Goal: Task Accomplishment & Management: Complete application form

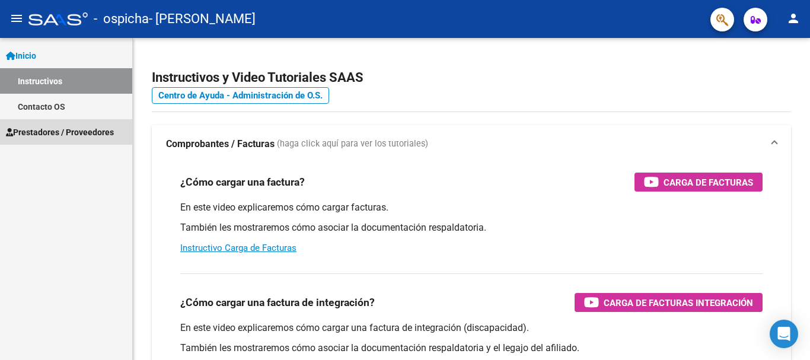
click at [42, 133] on span "Prestadores / Proveedores" at bounding box center [60, 132] width 108 height 13
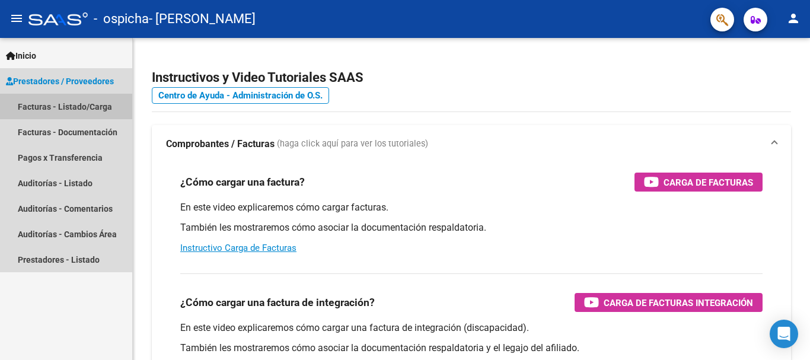
click at [37, 109] on link "Facturas - Listado/Carga" at bounding box center [66, 107] width 132 height 26
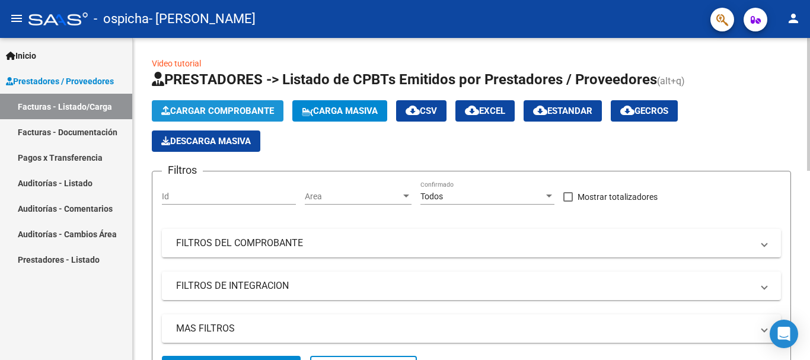
click at [180, 110] on span "Cargar Comprobante" at bounding box center [217, 111] width 113 height 11
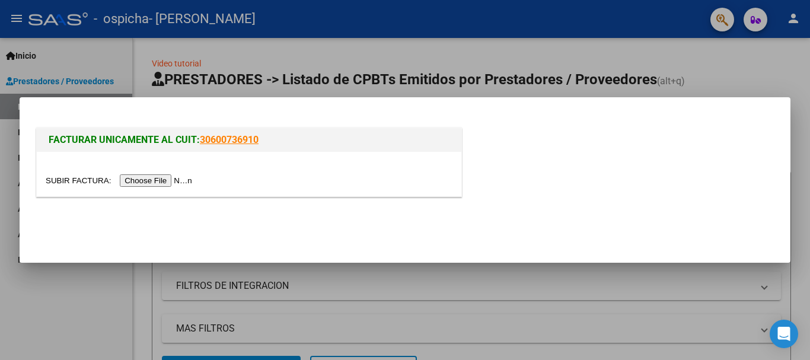
click at [163, 180] on input "file" at bounding box center [121, 180] width 150 height 12
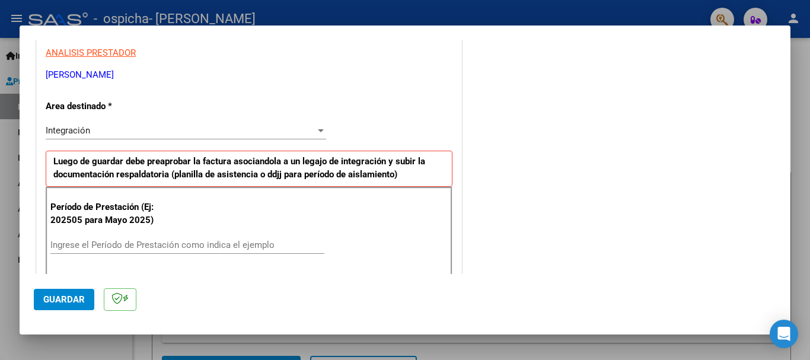
scroll to position [253, 0]
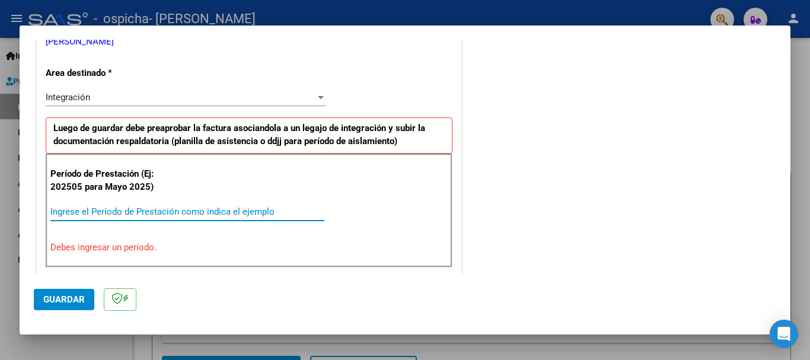
click at [128, 212] on input "Ingrese el Período de Prestación como indica el ejemplo" at bounding box center [187, 211] width 274 height 11
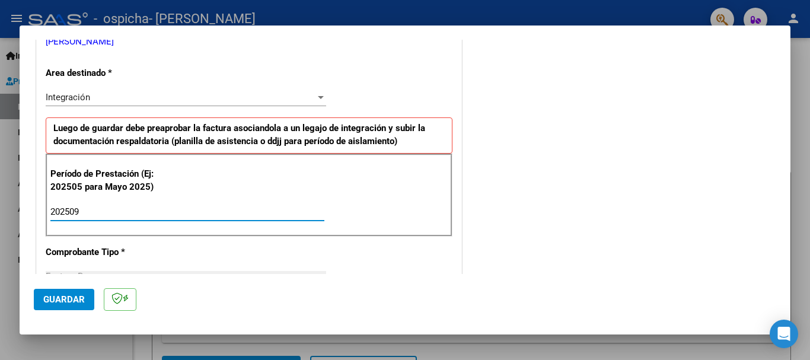
type input "202509"
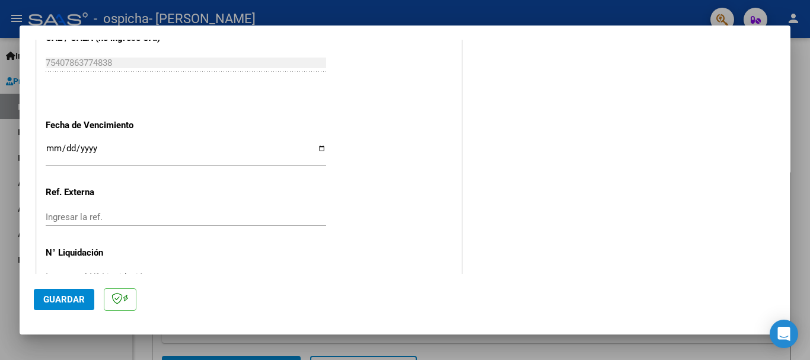
scroll to position [810, 0]
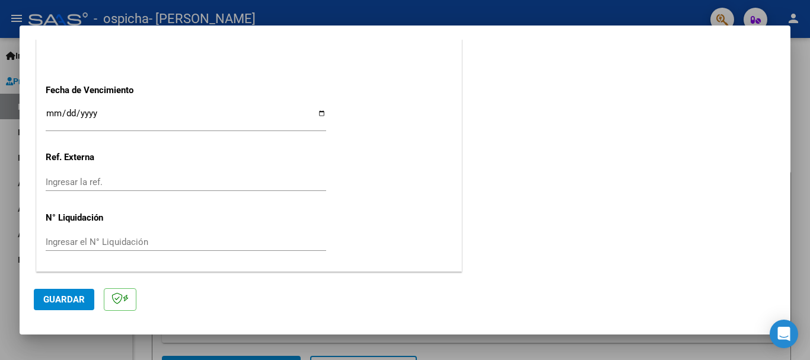
click at [66, 296] on span "Guardar" at bounding box center [64, 299] width 42 height 11
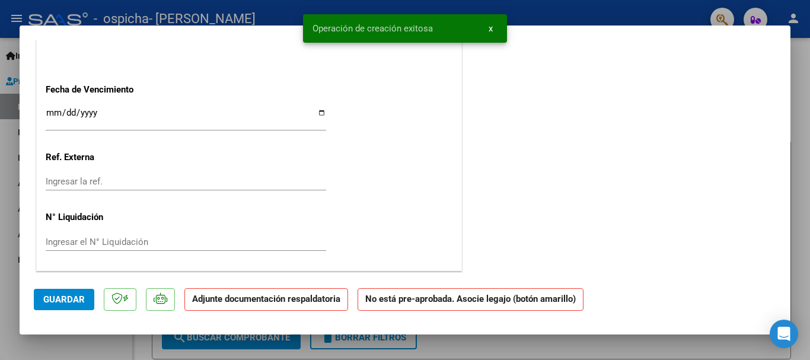
scroll to position [0, 0]
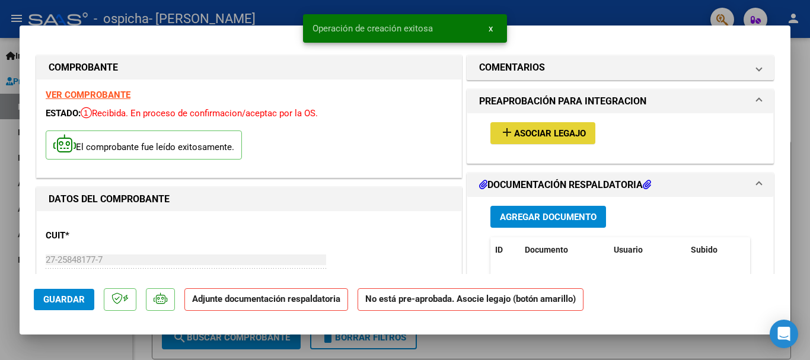
click at [524, 129] on span "Asociar Legajo" at bounding box center [550, 134] width 72 height 11
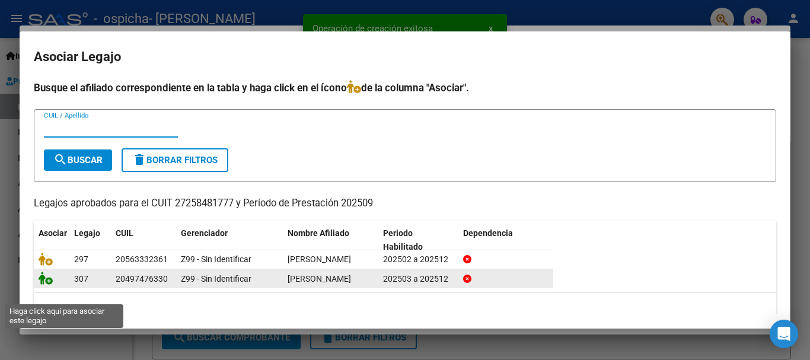
click at [43, 285] on icon at bounding box center [46, 278] width 14 height 13
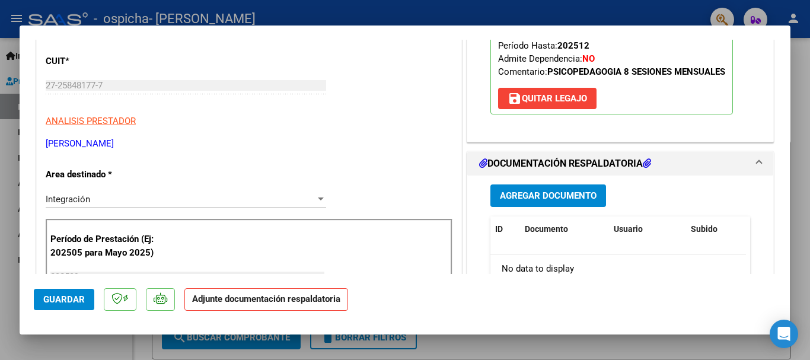
scroll to position [151, 0]
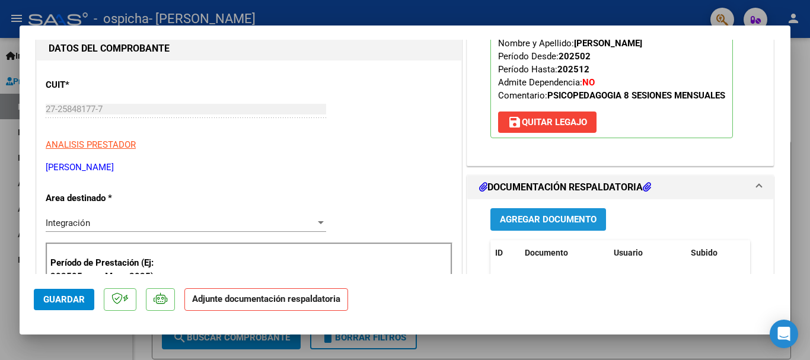
click at [521, 212] on button "Agregar Documento" at bounding box center [549, 219] width 116 height 22
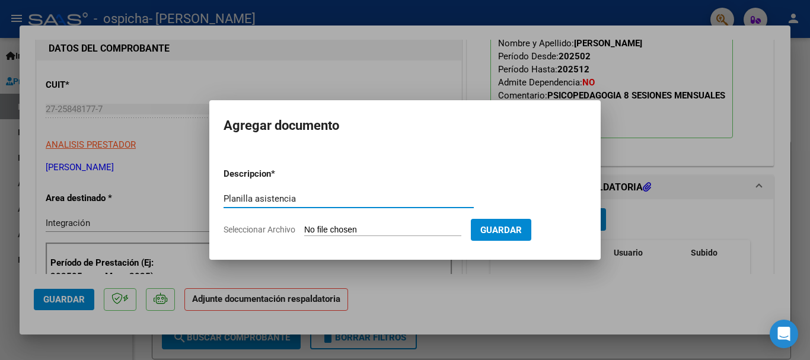
type input "Planilla asistencia"
click at [325, 231] on input "Seleccionar Archivo" at bounding box center [382, 230] width 157 height 11
type input "C:\fakepath\Planilla asistencia Sept. [PERSON_NAME].pdf"
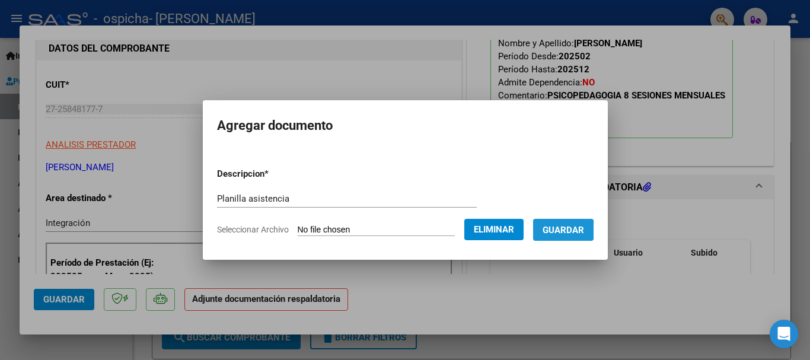
click at [569, 230] on span "Guardar" at bounding box center [564, 230] width 42 height 11
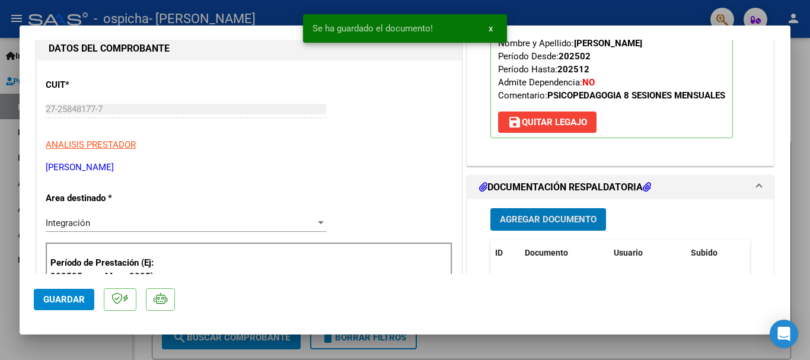
click at [546, 215] on span "Agregar Documento" at bounding box center [548, 220] width 97 height 11
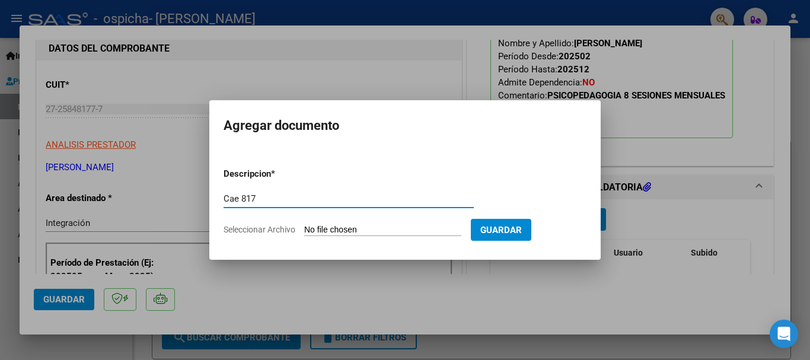
type input "Cae 817"
click at [411, 233] on input "Seleccionar Archivo" at bounding box center [382, 230] width 157 height 11
type input "C:\fakepath\Cae 817.pdf"
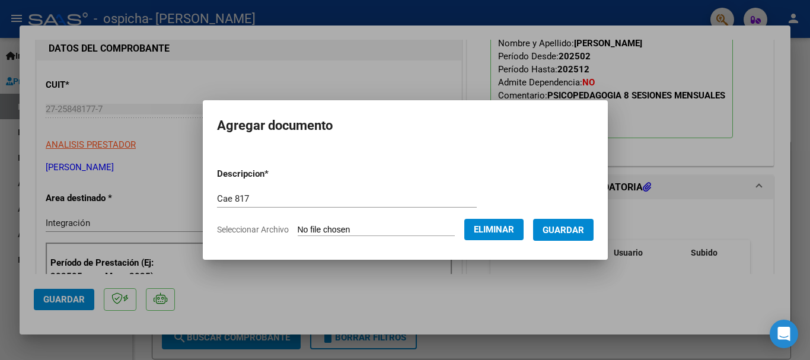
click at [570, 225] on span "Guardar" at bounding box center [564, 230] width 42 height 11
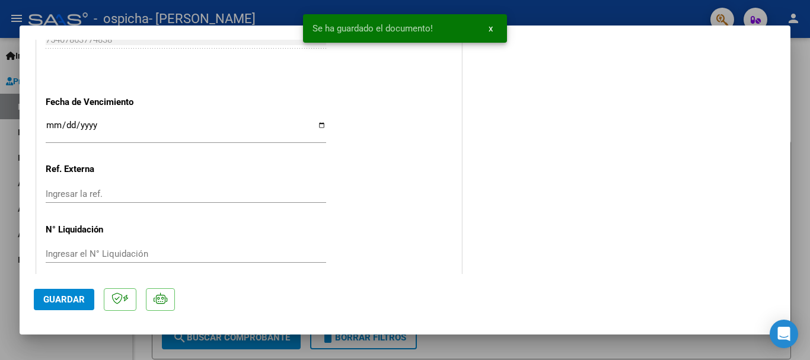
scroll to position [828, 0]
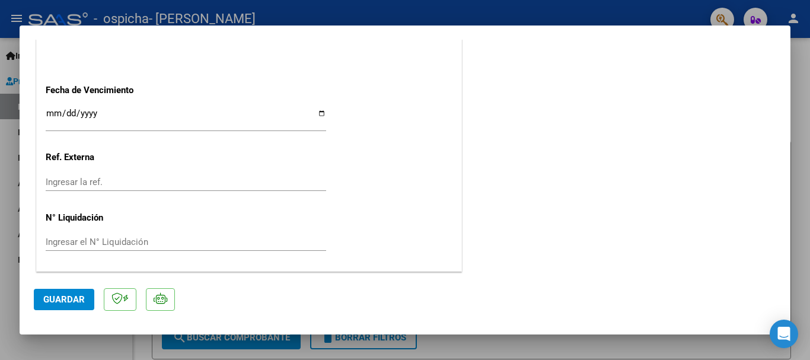
click at [48, 303] on span "Guardar" at bounding box center [64, 299] width 42 height 11
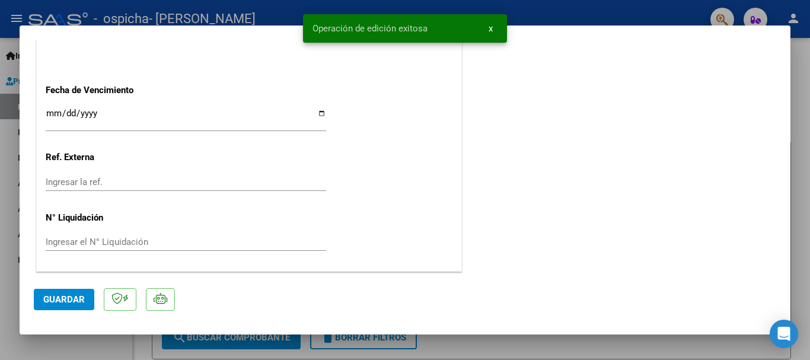
click at [6, 236] on div at bounding box center [405, 180] width 810 height 360
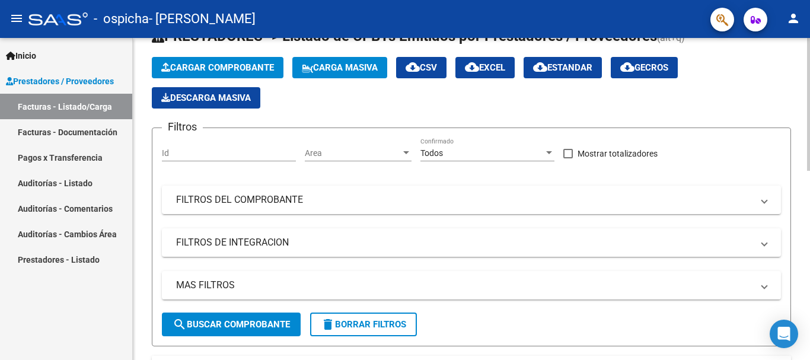
scroll to position [0, 0]
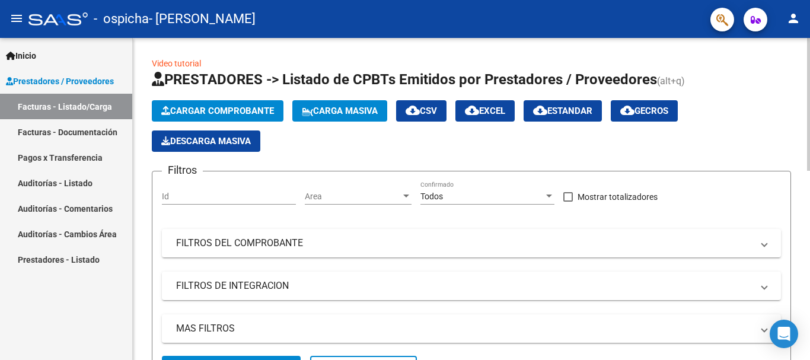
click at [210, 104] on button "Cargar Comprobante" at bounding box center [218, 110] width 132 height 21
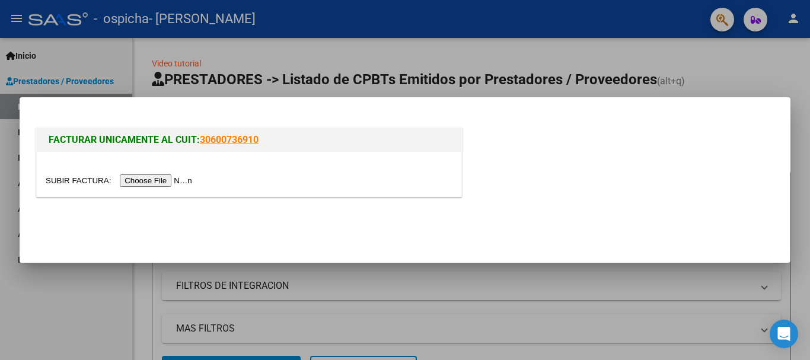
click at [165, 180] on input "file" at bounding box center [121, 180] width 150 height 12
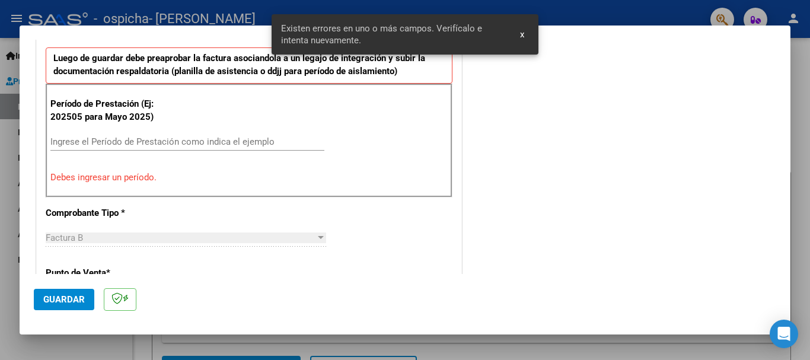
scroll to position [326, 0]
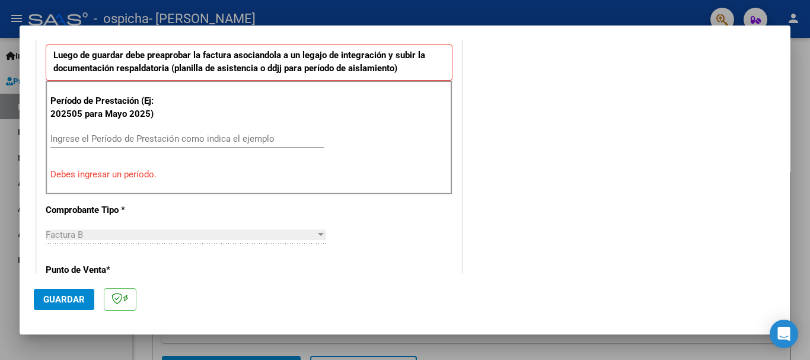
click at [161, 181] on p "Debes ingresar un período." at bounding box center [248, 175] width 397 height 14
click at [136, 144] on div "Ingrese el Período de Prestación como indica el ejemplo" at bounding box center [187, 139] width 274 height 18
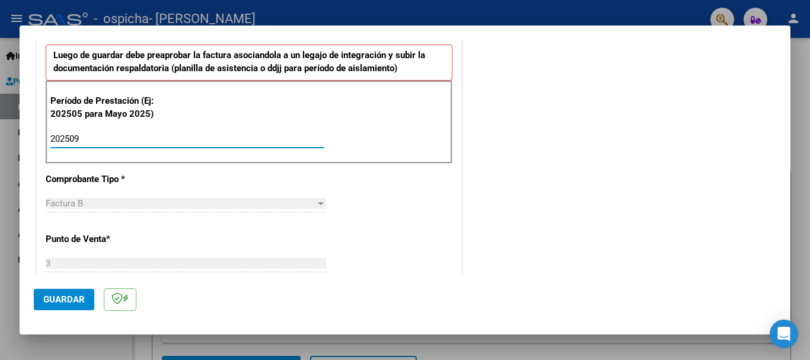
type input "202509"
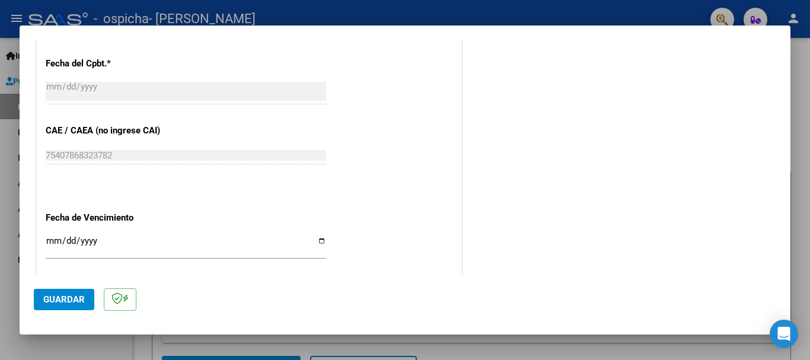
scroll to position [717, 0]
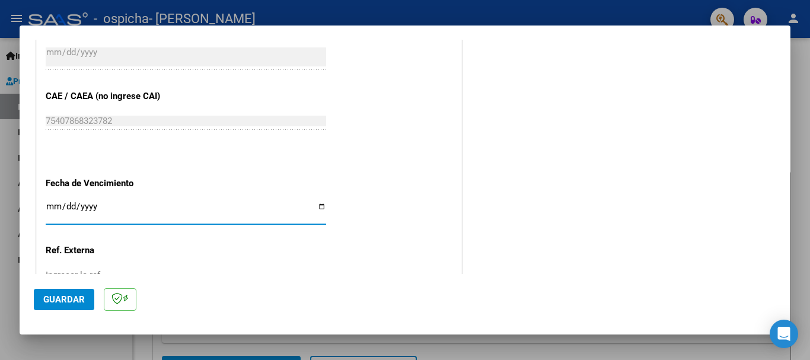
click at [53, 211] on input "Ingresar la fecha" at bounding box center [186, 211] width 281 height 19
type input "[DATE]"
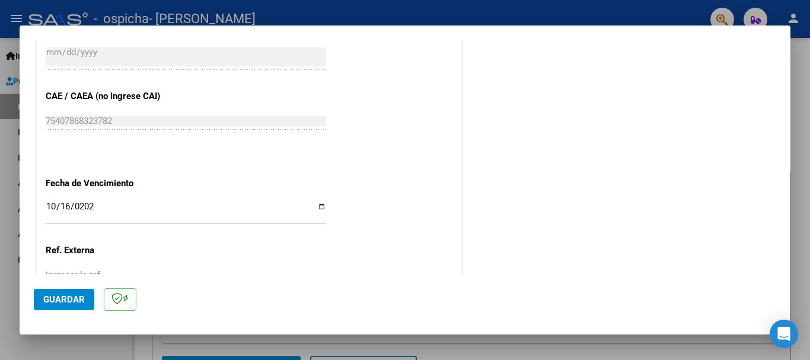
scroll to position [810, 0]
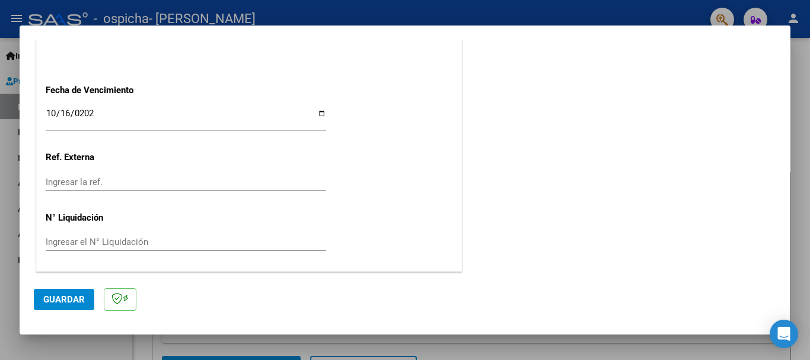
click at [39, 298] on button "Guardar" at bounding box center [64, 299] width 61 height 21
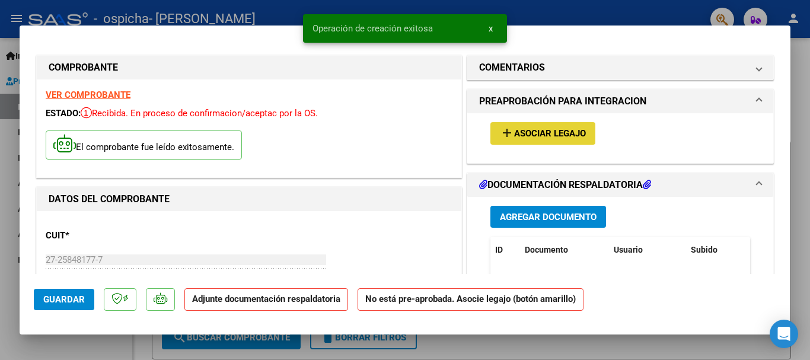
click at [522, 132] on span "Asociar Legajo" at bounding box center [550, 134] width 72 height 11
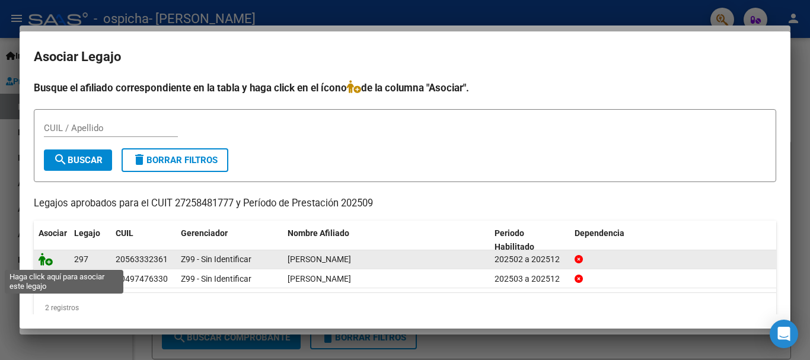
click at [43, 257] on icon at bounding box center [46, 259] width 14 height 13
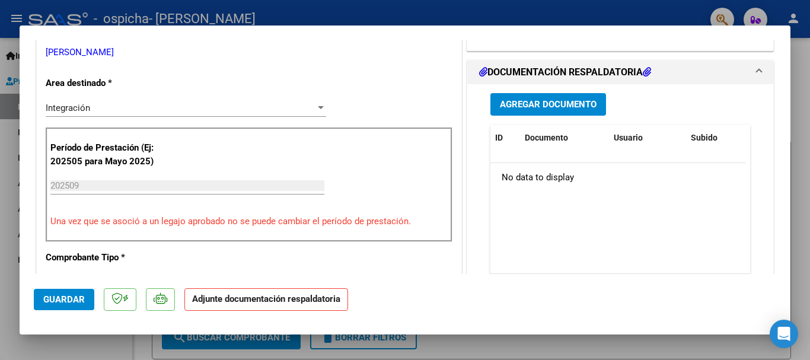
scroll to position [251, 0]
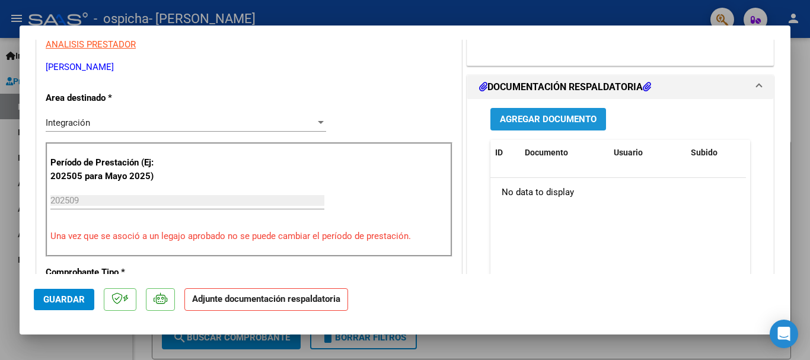
click at [539, 121] on span "Agregar Documento" at bounding box center [548, 120] width 97 height 11
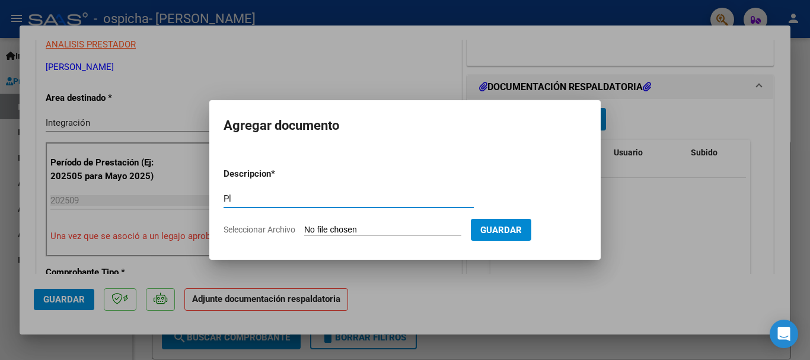
type input "P"
type input "Planilla asistencia"
click at [389, 231] on input "Seleccionar Archivo" at bounding box center [382, 230] width 157 height 11
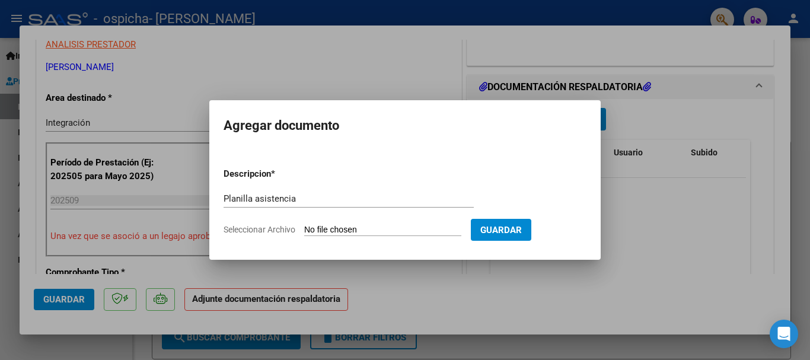
type input "C:\fakepath\Planilla asistencia Sept. [GEOGRAPHIC_DATA]pdf"
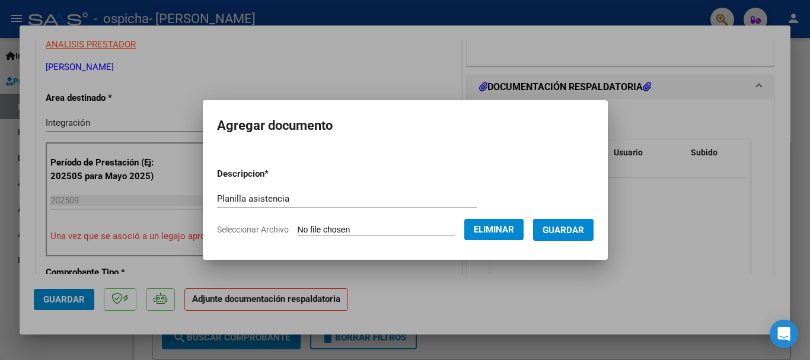
click at [568, 225] on span "Guardar" at bounding box center [564, 230] width 42 height 11
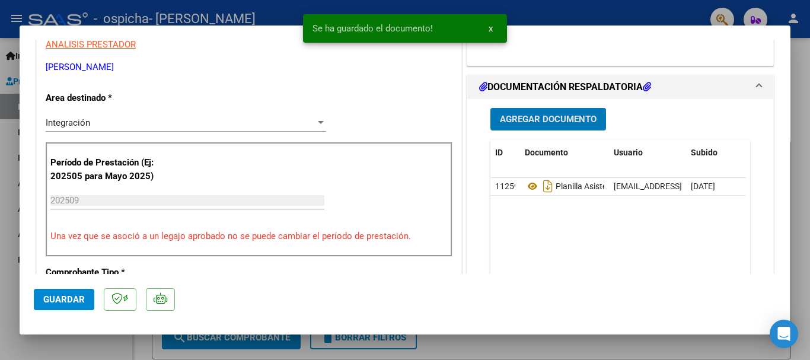
click at [526, 116] on span "Agregar Documento" at bounding box center [548, 120] width 97 height 11
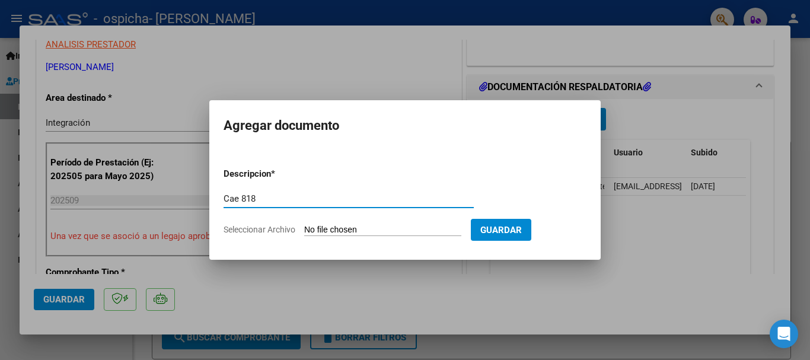
type input "Cae 818"
click at [334, 227] on input "Seleccionar Archivo" at bounding box center [382, 230] width 157 height 11
type input "C:\fakepath\Cae 818.pdf"
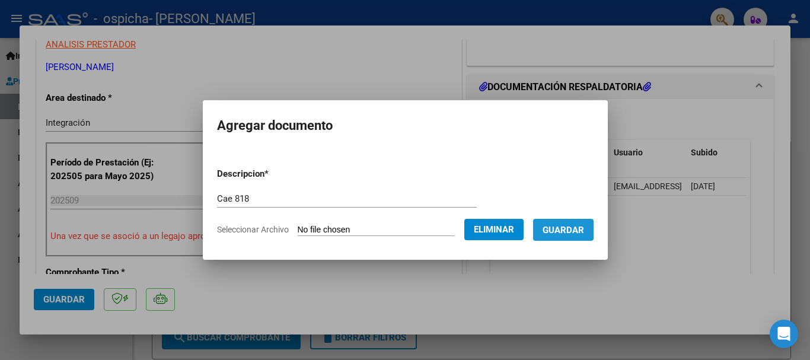
click at [577, 227] on span "Guardar" at bounding box center [564, 230] width 42 height 11
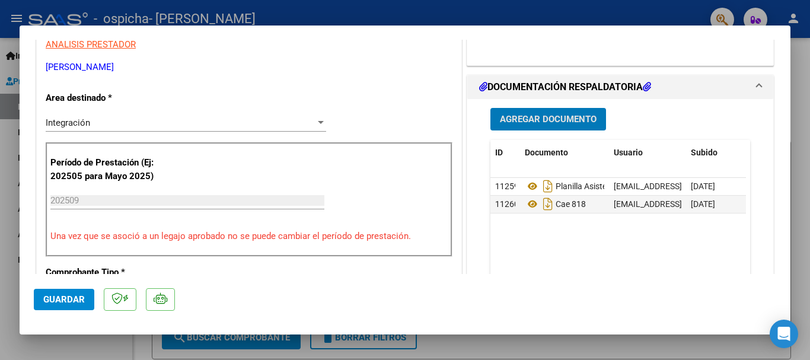
click at [60, 301] on span "Guardar" at bounding box center [64, 299] width 42 height 11
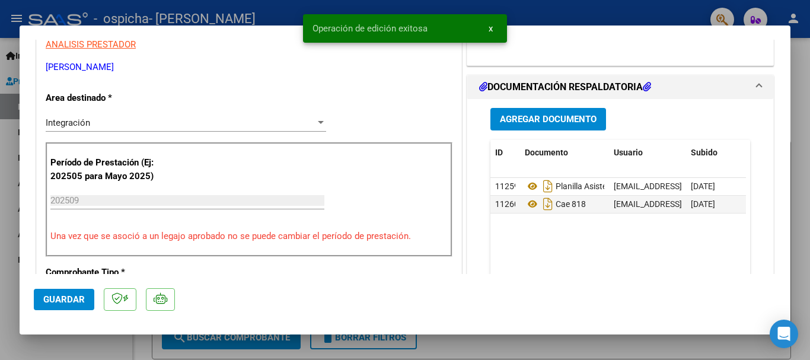
click at [0, 240] on div at bounding box center [405, 180] width 810 height 360
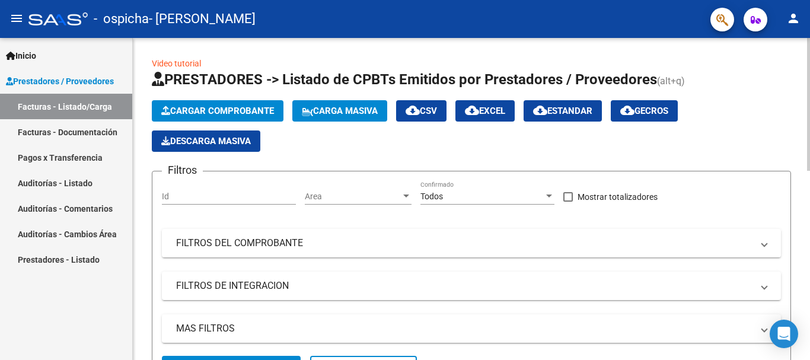
click at [810, 121] on div at bounding box center [808, 104] width 3 height 133
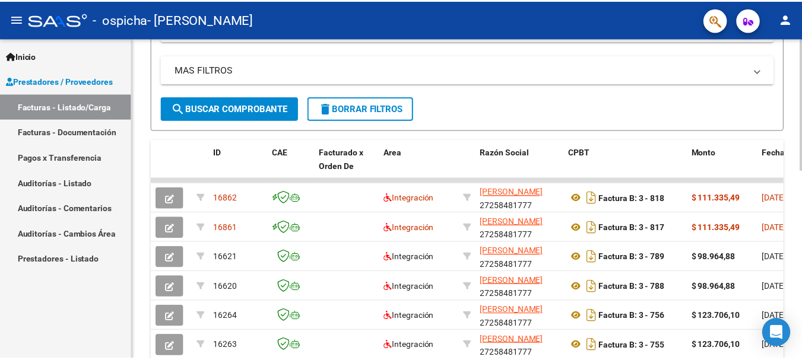
scroll to position [279, 0]
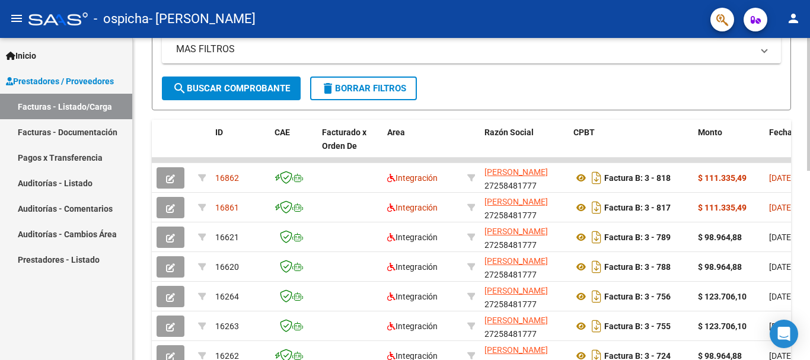
click at [810, 241] on div at bounding box center [808, 221] width 3 height 133
click at [810, 236] on div at bounding box center [808, 221] width 3 height 133
click at [786, 19] on button "person" at bounding box center [794, 19] width 24 height 24
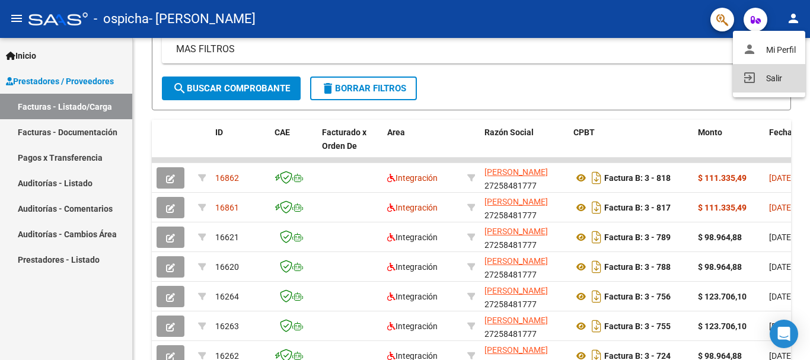
click at [775, 81] on button "exit_to_app Salir" at bounding box center [769, 78] width 72 height 28
